Goal: Find specific page/section: Find specific page/section

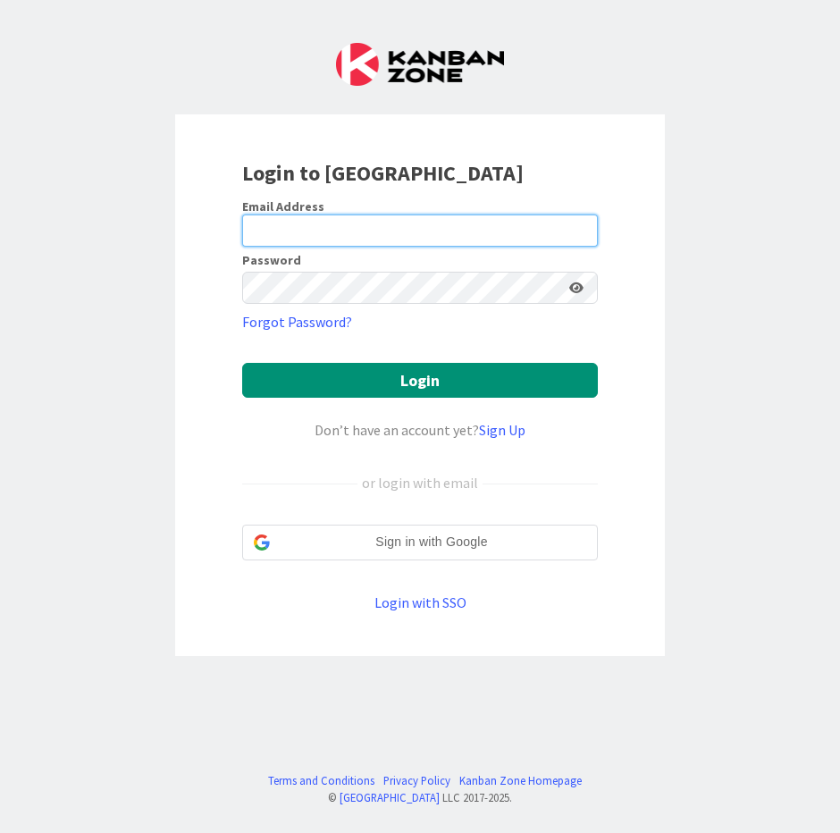
type input "[EMAIL_ADDRESS][DOMAIN_NAME]"
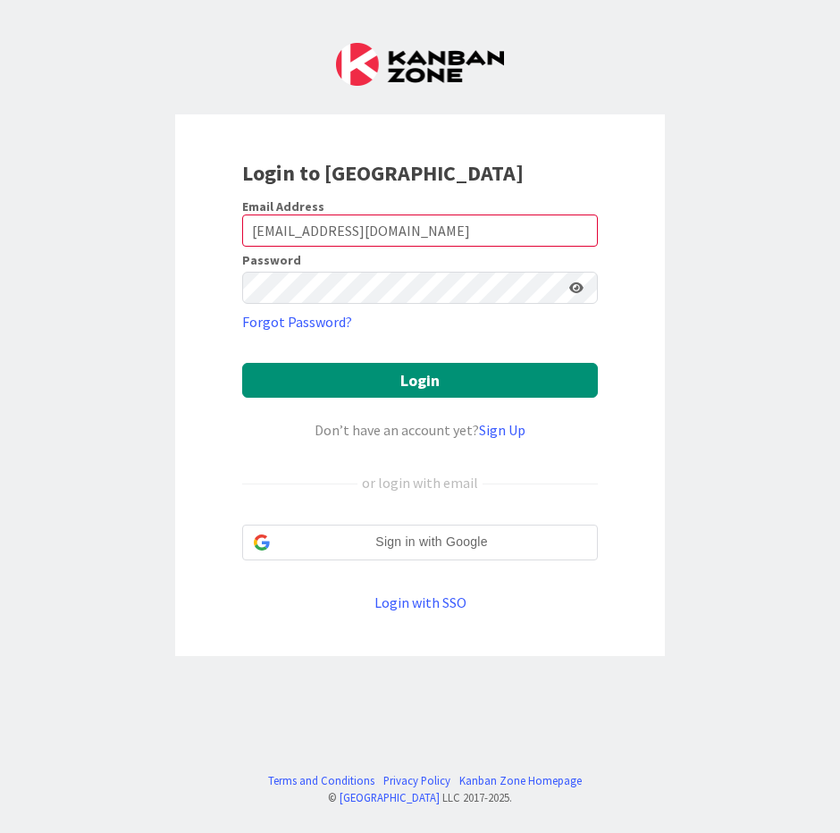
click at [358, 398] on form "Email Address [EMAIL_ADDRESS][DOMAIN_NAME] Password Forgot Password? Login Don’…" at bounding box center [420, 405] width 356 height 415
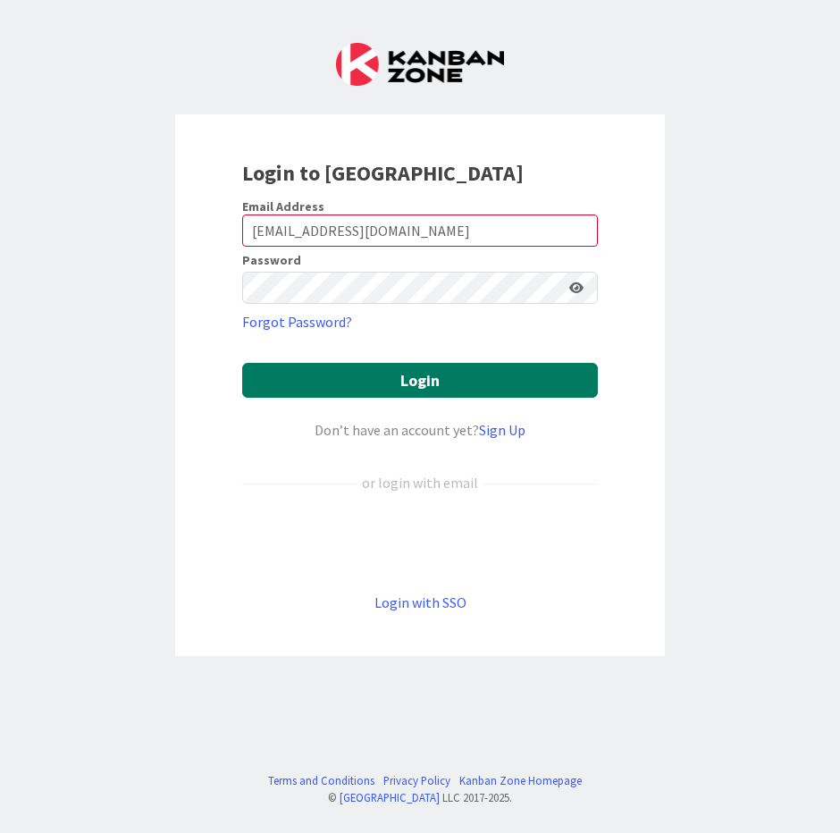
click at [356, 393] on button "Login" at bounding box center [420, 380] width 356 height 35
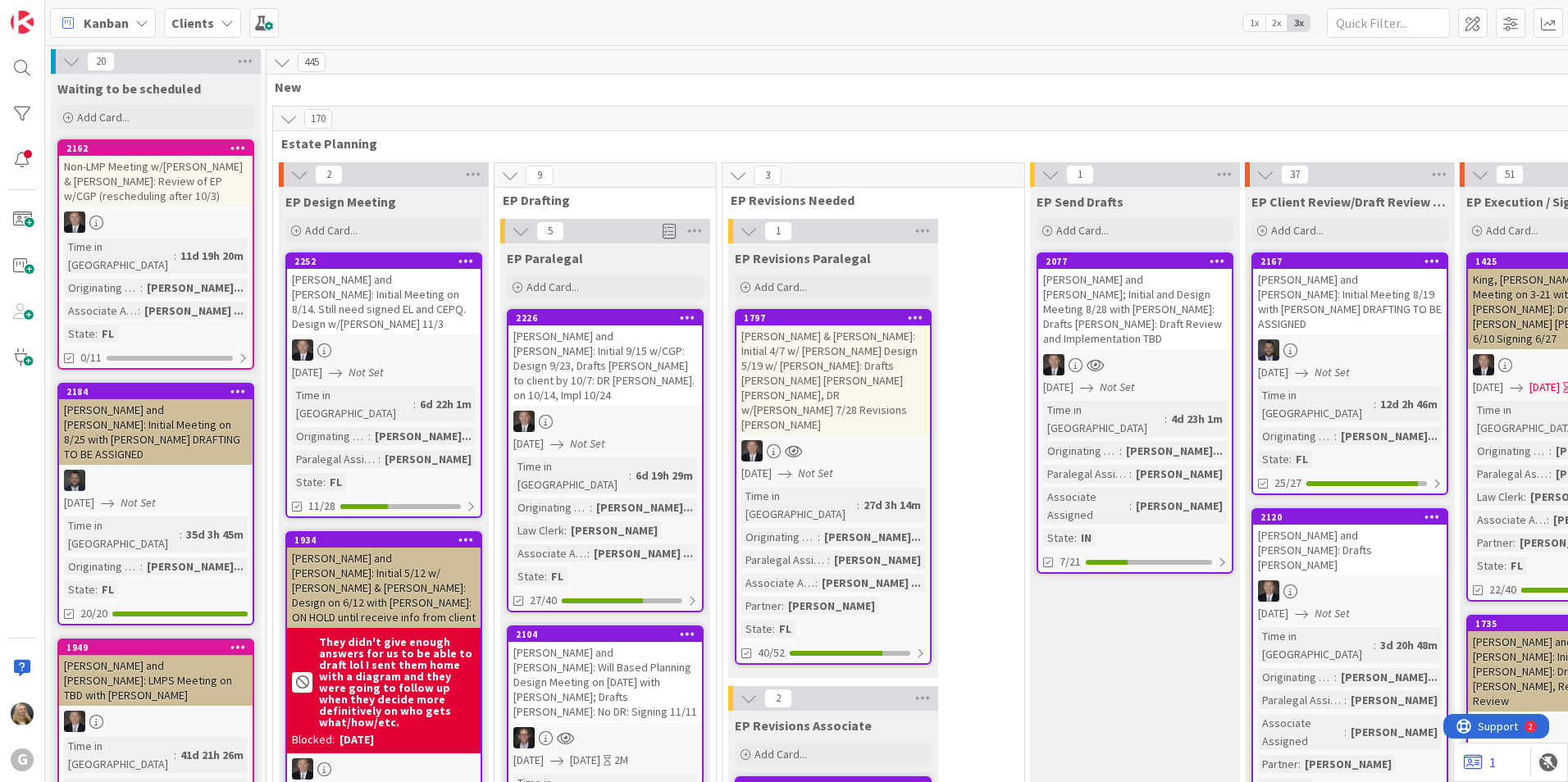
click at [183, 26] on b "Clients" at bounding box center [193, 23] width 42 height 17
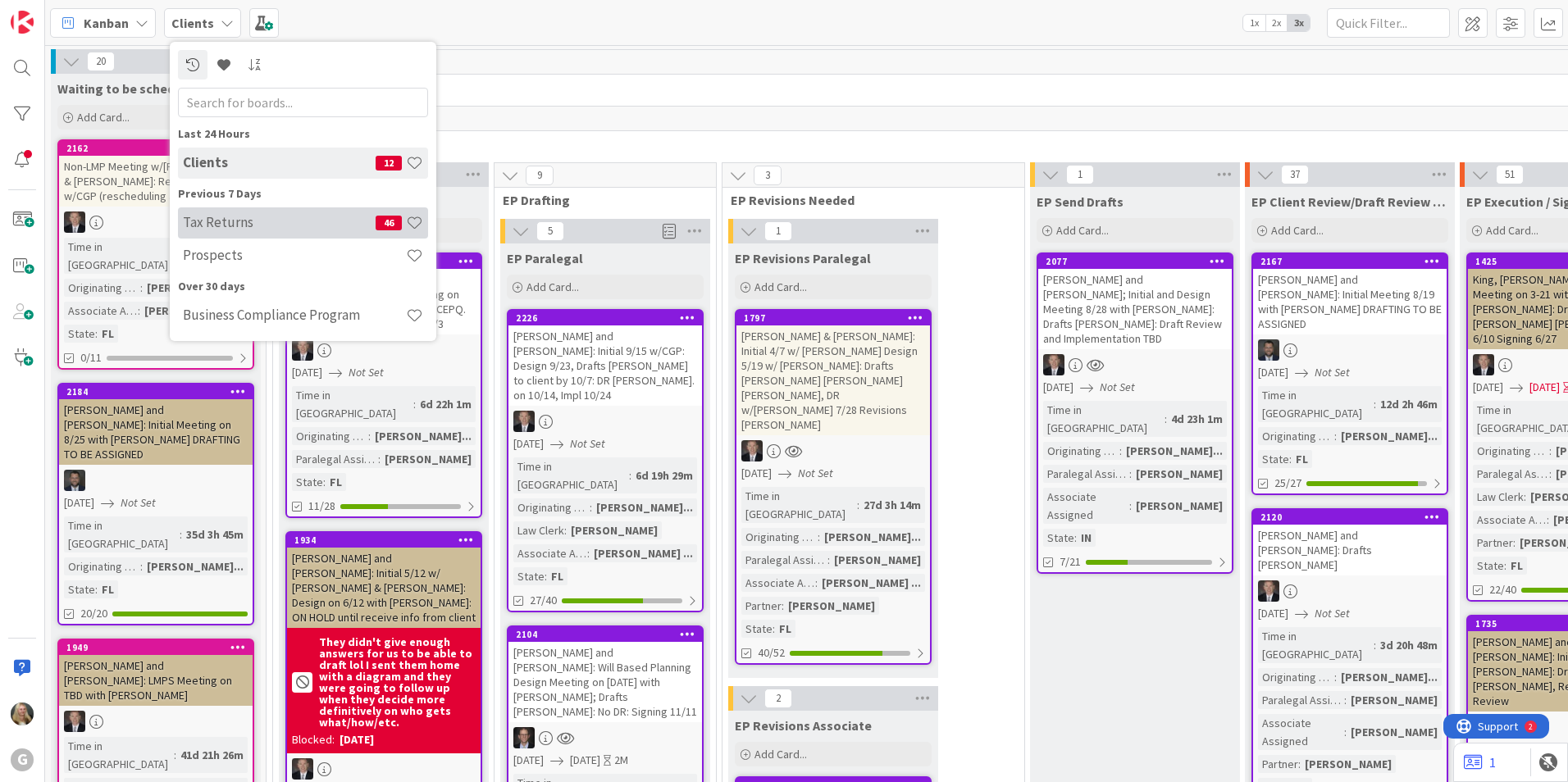
click at [239, 233] on div "Tax Returns 46" at bounding box center [303, 223] width 250 height 31
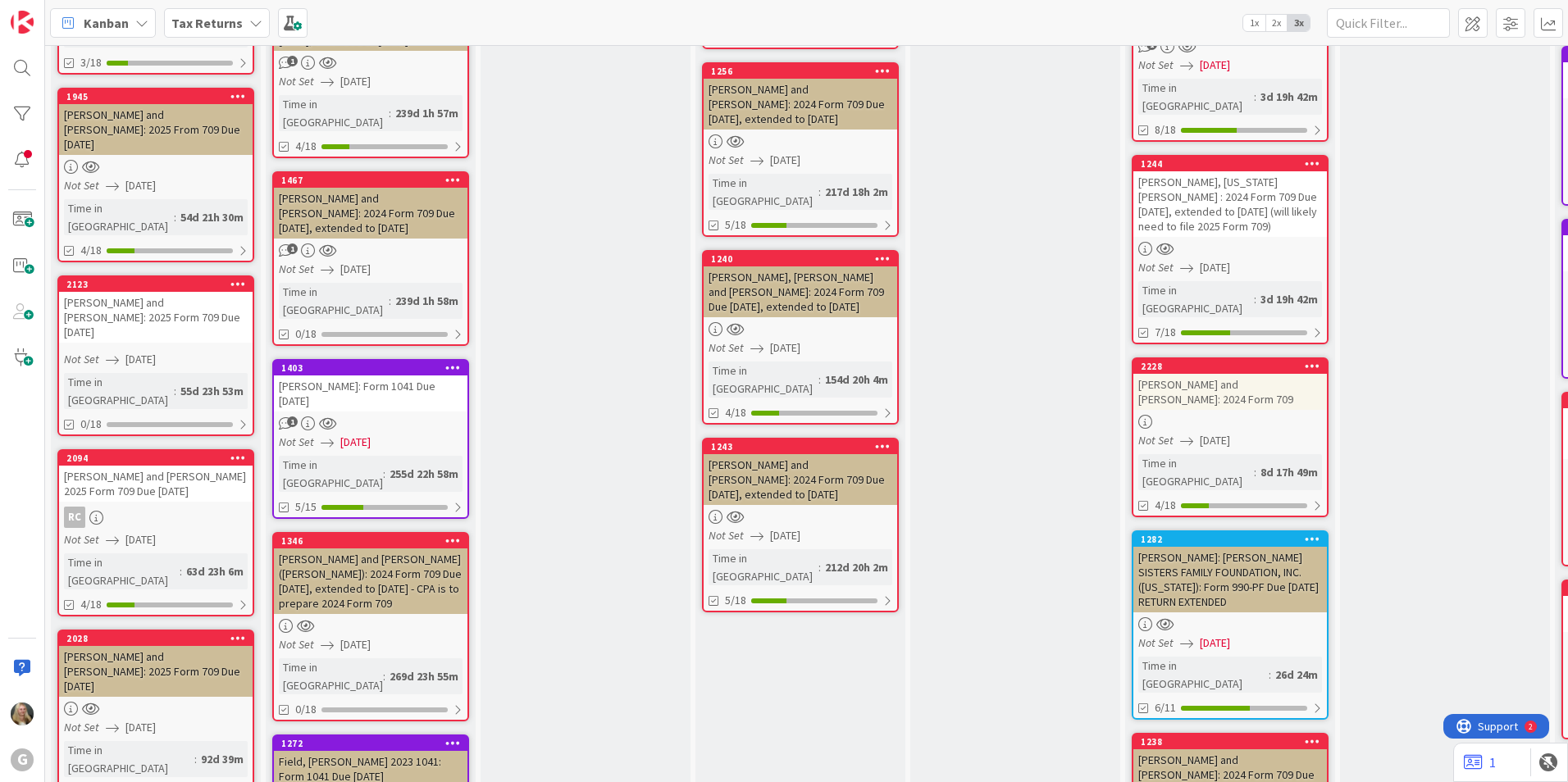
scroll to position [902, 0]
